Goal: Task Accomplishment & Management: Manage account settings

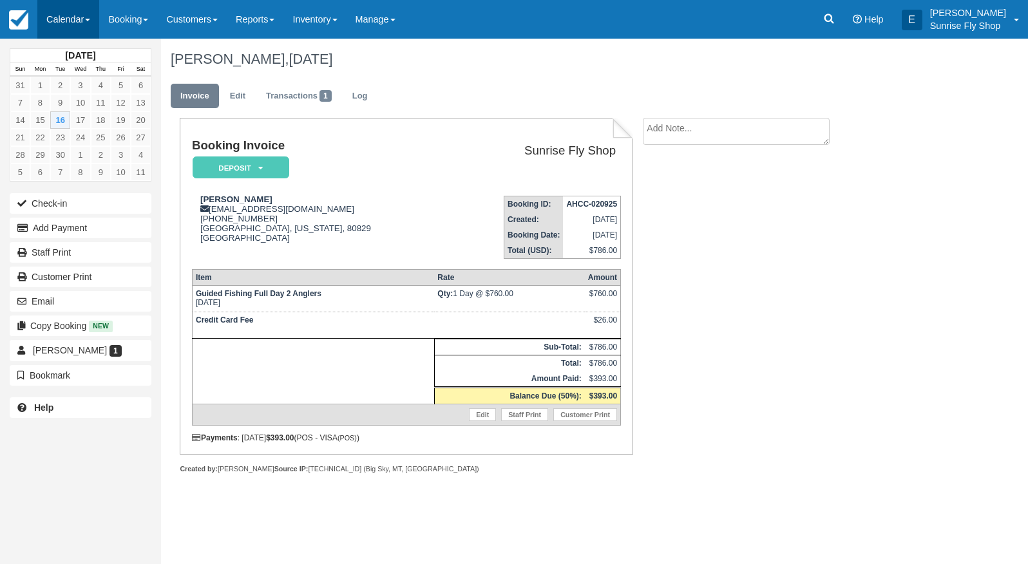
click at [68, 16] on link "Calendar" at bounding box center [68, 19] width 62 height 39
click at [93, 118] on link "Month" at bounding box center [89, 121] width 102 height 27
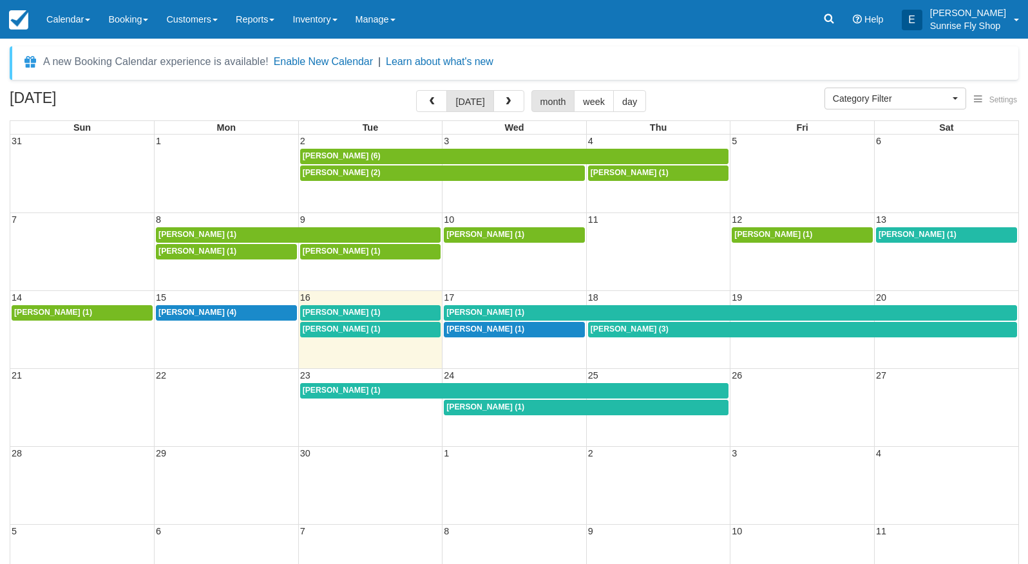
select select
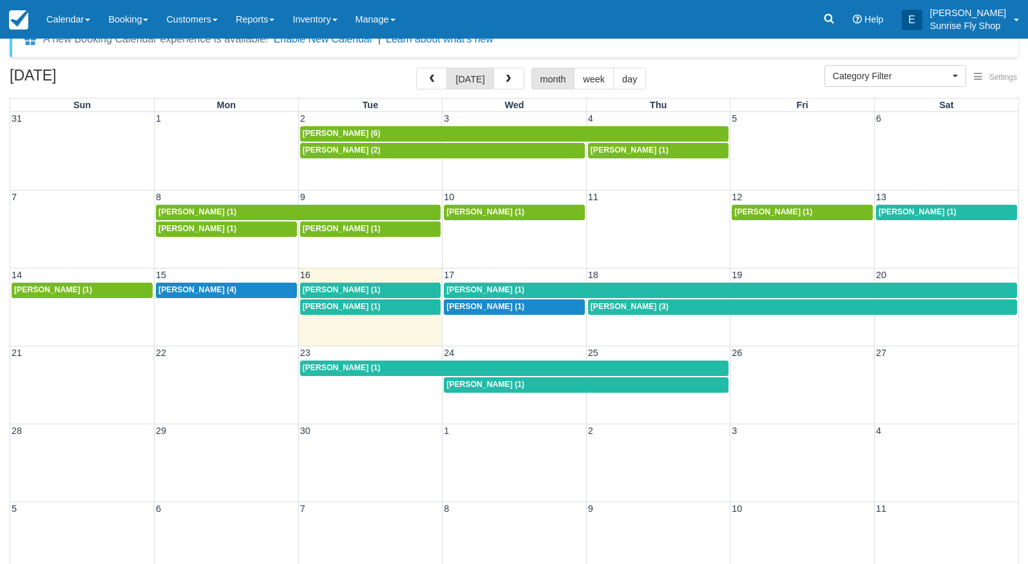
scroll to position [25, 0]
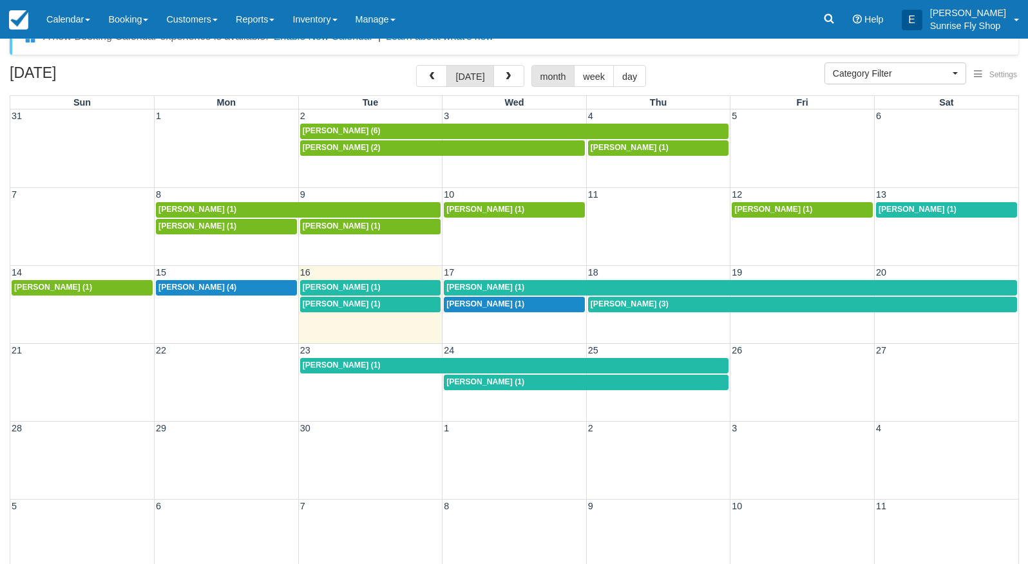
click at [341, 305] on span "[PERSON_NAME] (1)" at bounding box center [342, 303] width 78 height 9
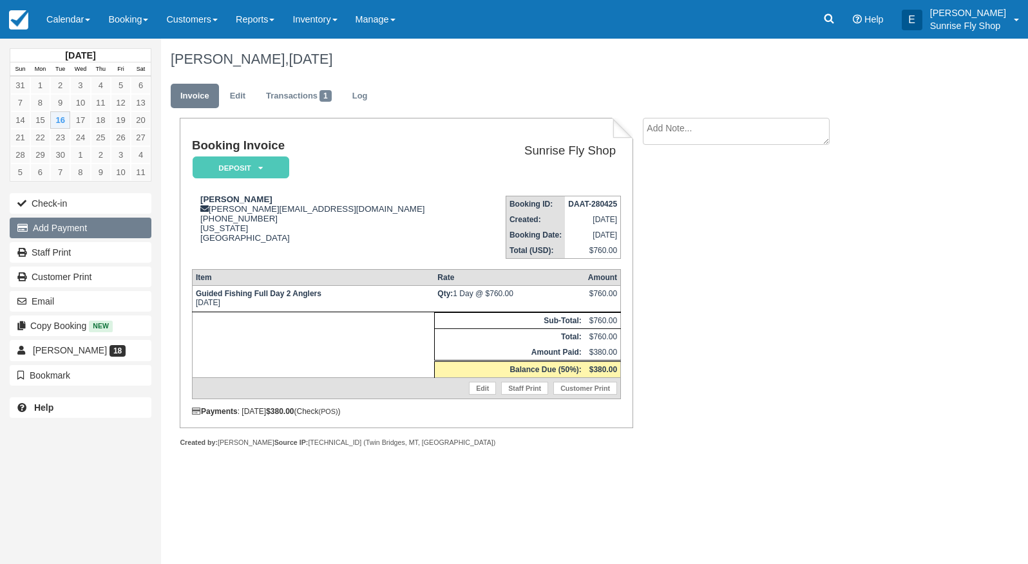
drag, startPoint x: 62, startPoint y: 229, endPoint x: 88, endPoint y: 219, distance: 27.5
click at [64, 228] on button "Add Payment" at bounding box center [81, 228] width 142 height 21
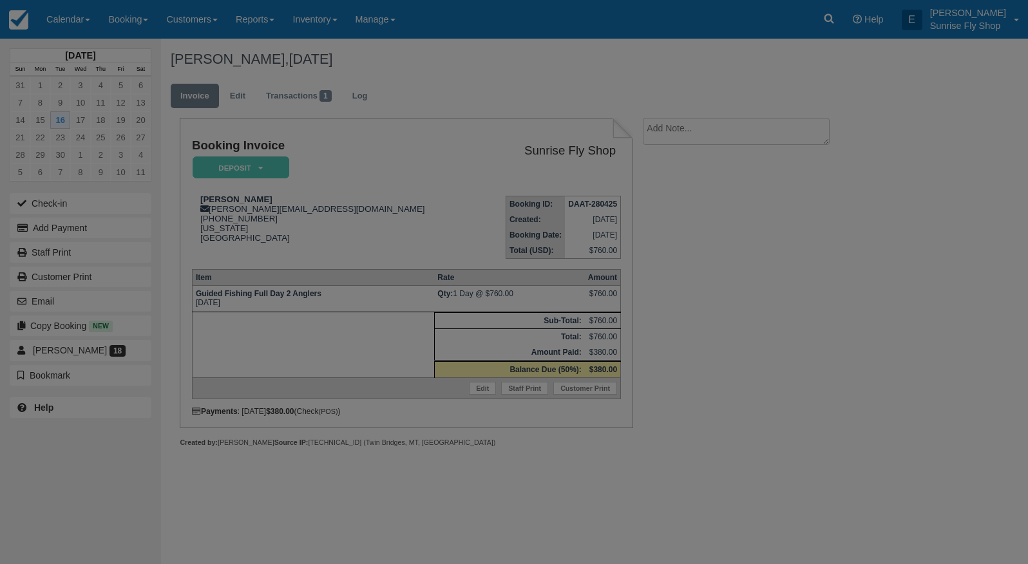
type input "09/16/25"
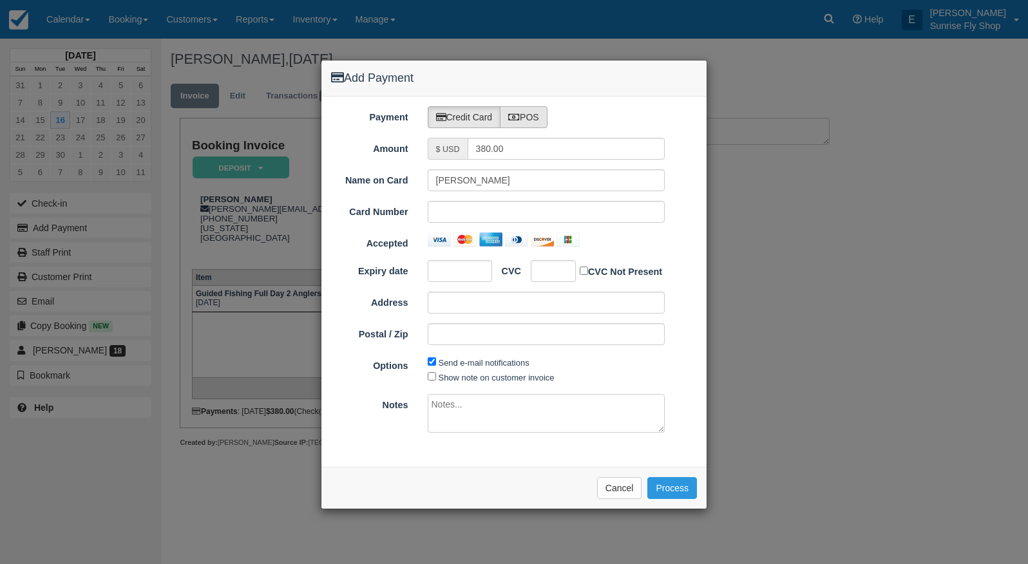
click at [526, 113] on label "POS" at bounding box center [524, 117] width 48 height 22
radio input "true"
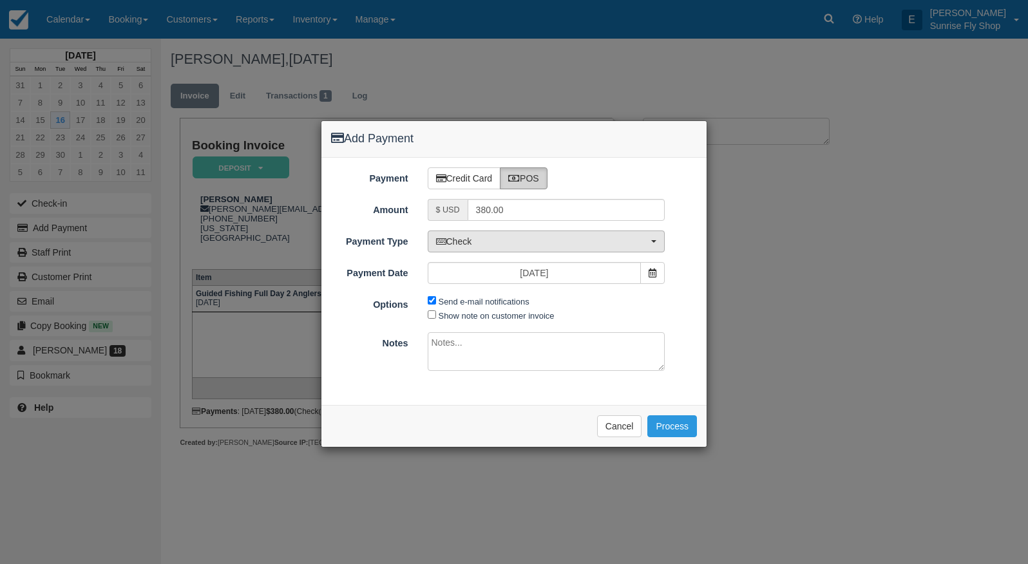
click at [488, 240] on span "Check" at bounding box center [542, 241] width 213 height 13
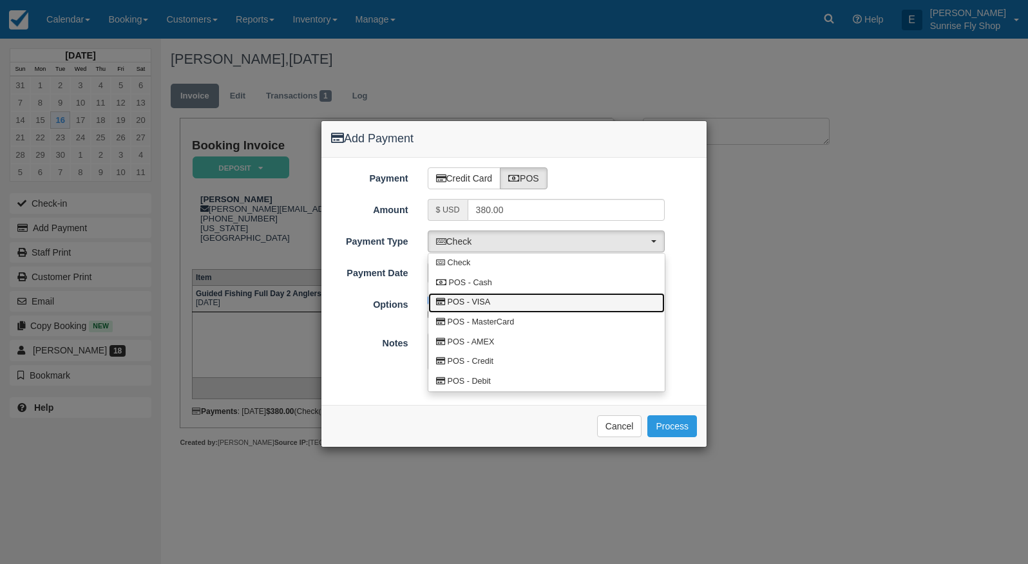
click at [489, 300] on span "POS - VISA" at bounding box center [469, 303] width 43 height 12
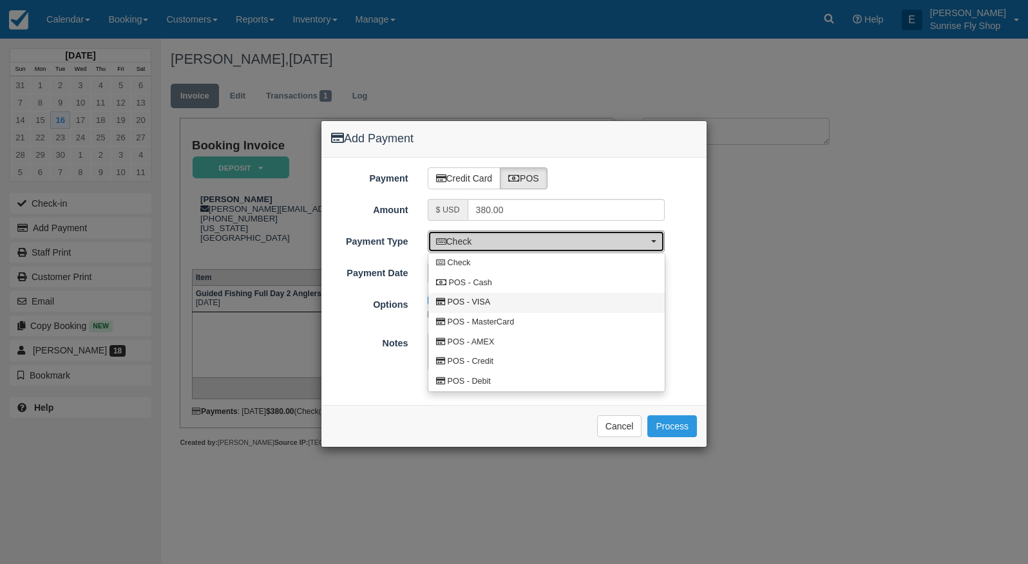
select select "VISA"
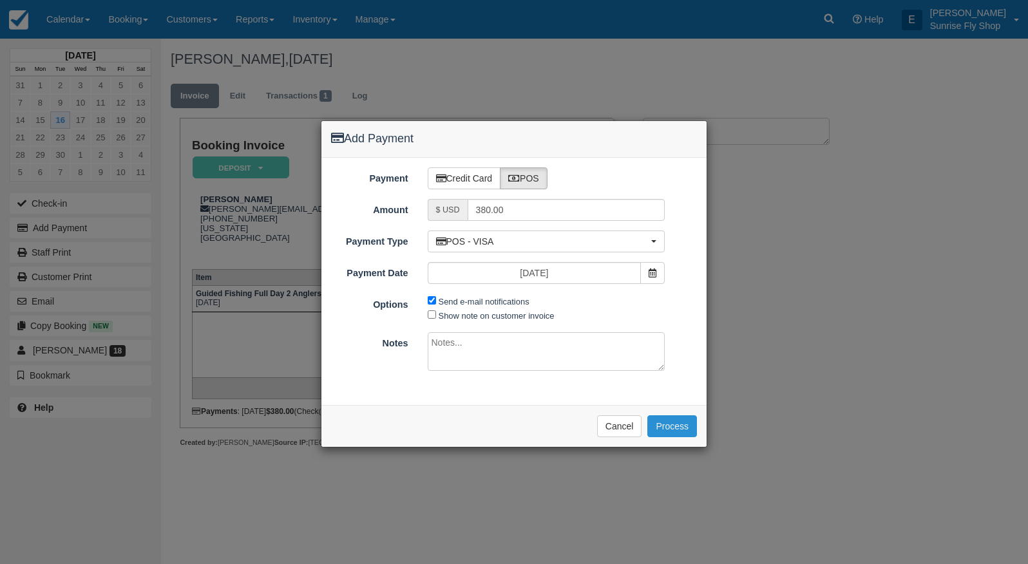
click at [668, 427] on button "Process" at bounding box center [672, 426] width 50 height 22
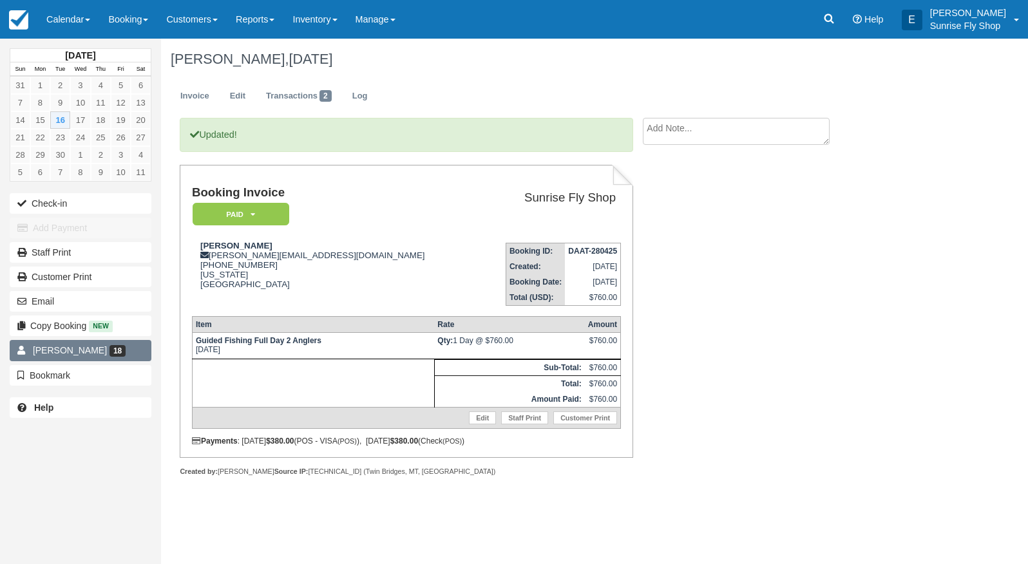
click at [59, 355] on span "[PERSON_NAME]" at bounding box center [70, 350] width 74 height 10
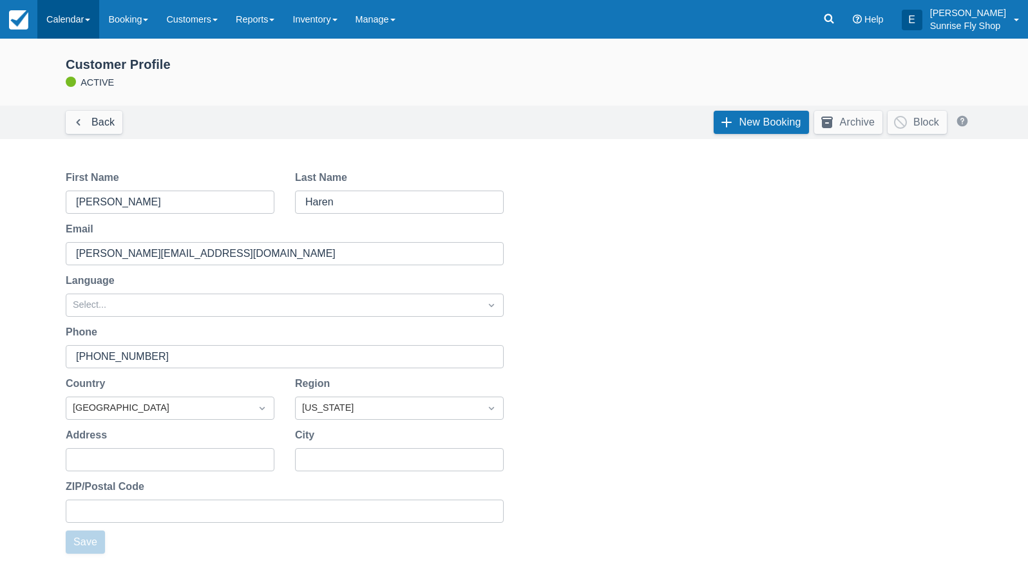
click at [60, 24] on link "Calendar" at bounding box center [68, 19] width 62 height 39
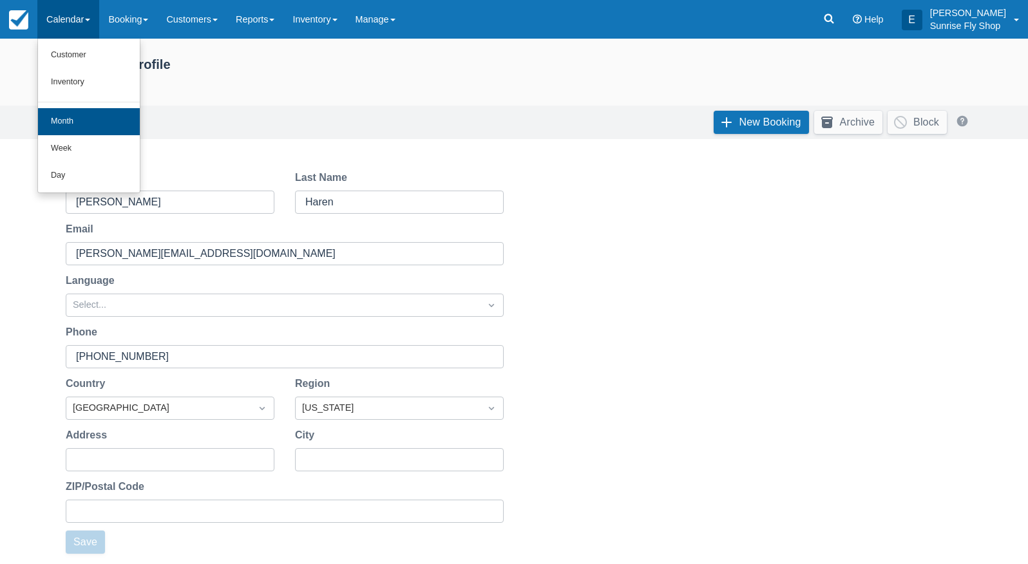
click at [68, 126] on link "Month" at bounding box center [89, 121] width 102 height 27
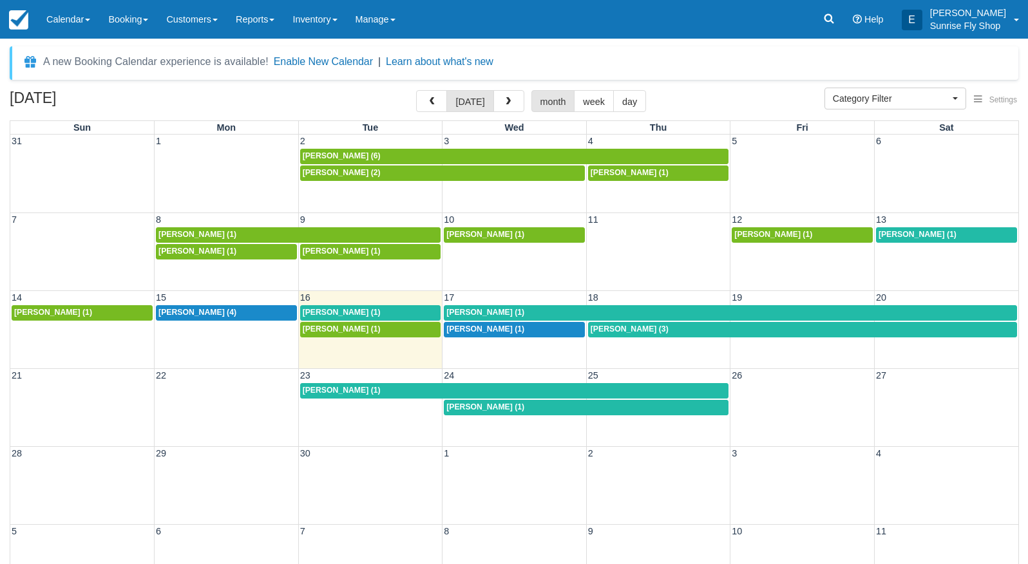
select select
